Goal: Task Accomplishment & Management: Use online tool/utility

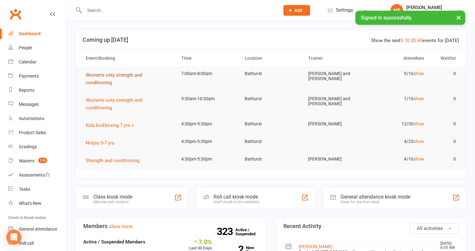
click at [111, 76] on span "Women's only strength and conditioning" at bounding box center [114, 78] width 56 height 13
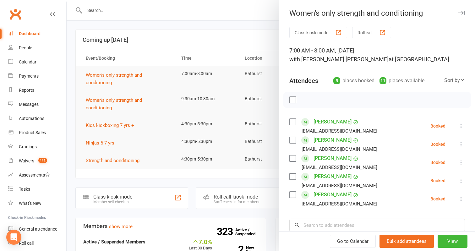
click at [374, 29] on button "Roll call" at bounding box center [371, 33] width 39 height 12
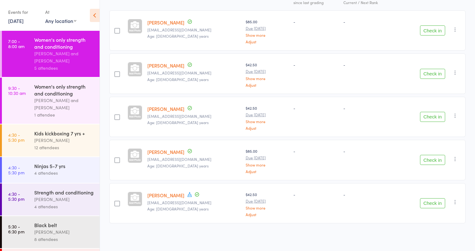
scroll to position [93, 0]
click at [431, 199] on button "Check in" at bounding box center [432, 204] width 25 height 10
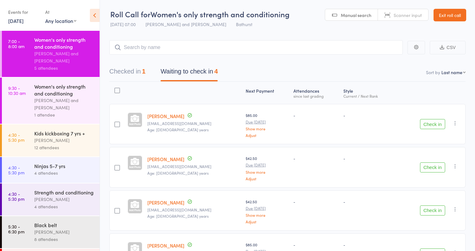
scroll to position [0, 0]
click at [139, 46] on input "search" at bounding box center [255, 47] width 293 height 14
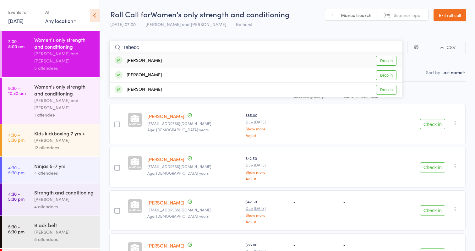
type input "rebecc"
drag, startPoint x: 139, startPoint y: 46, endPoint x: 388, endPoint y: 62, distance: 249.9
click at [388, 62] on link "Drop in" at bounding box center [386, 61] width 20 height 10
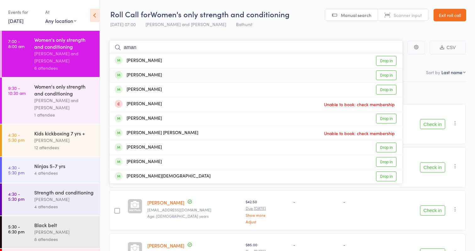
type input "aman"
click at [386, 74] on link "Drop in" at bounding box center [386, 75] width 20 height 10
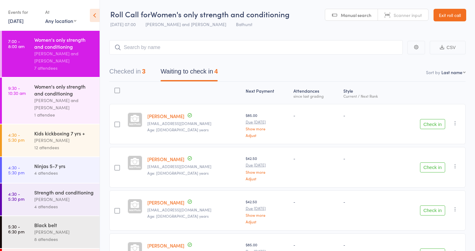
click at [433, 210] on button "Check in" at bounding box center [432, 210] width 25 height 10
click at [431, 211] on button "Check in" at bounding box center [432, 210] width 25 height 10
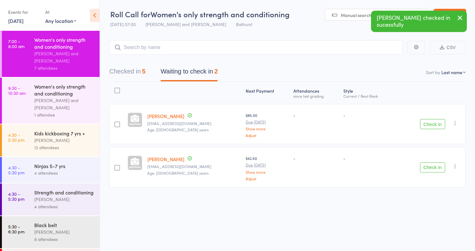
click at [434, 124] on button "Check in" at bounding box center [432, 124] width 25 height 10
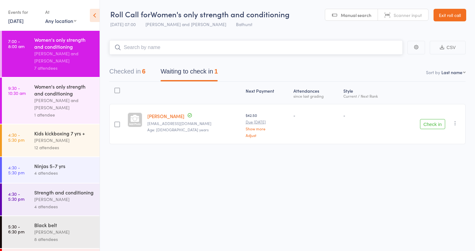
click at [206, 50] on input "search" at bounding box center [255, 47] width 293 height 14
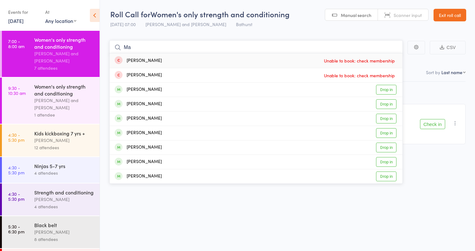
type input "M"
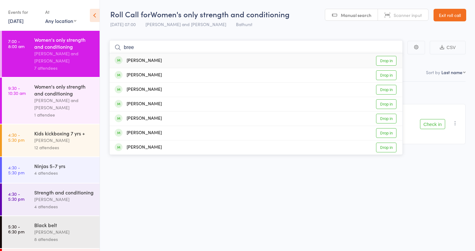
type input "bree"
click at [447, 95] on div "Next Payment Atten­dances since last grading Style Current / Next Rank [PERSON_…" at bounding box center [287, 114] width 356 height 65
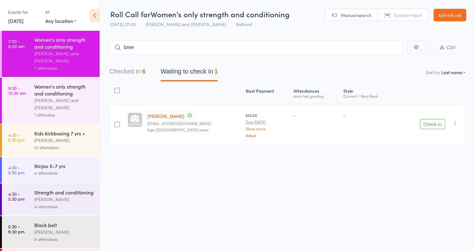
click at [429, 124] on button "Check in" at bounding box center [432, 124] width 25 height 10
